Goal: Information Seeking & Learning: Understand process/instructions

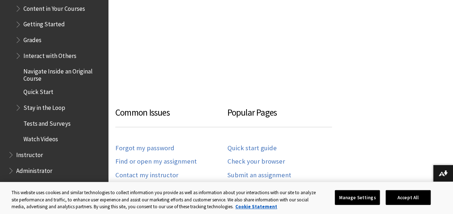
scroll to position [882, 0]
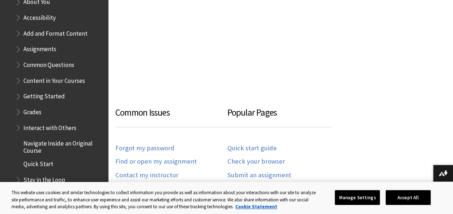
click at [50, 48] on span "Assignments" at bounding box center [39, 48] width 33 height 10
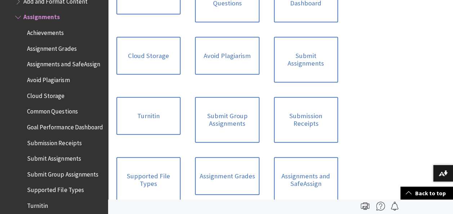
scroll to position [216, 0]
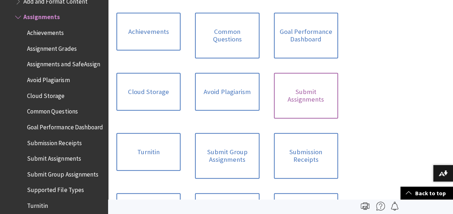
click at [299, 104] on link "Submit Assignments" at bounding box center [306, 96] width 64 height 46
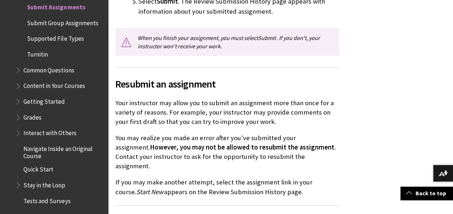
scroll to position [1370, 0]
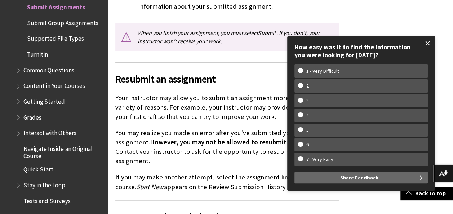
click at [430, 40] on span at bounding box center [427, 43] width 15 height 15
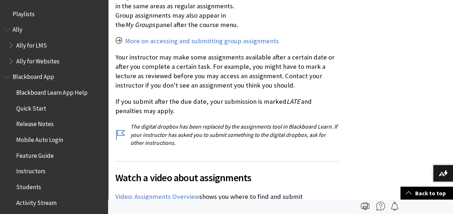
scroll to position [0, 0]
